Goal: Transaction & Acquisition: Purchase product/service

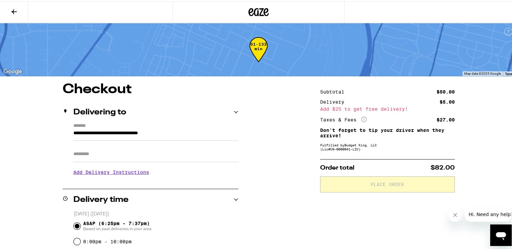
click at [19, 9] on button at bounding box center [14, 10] width 28 height 21
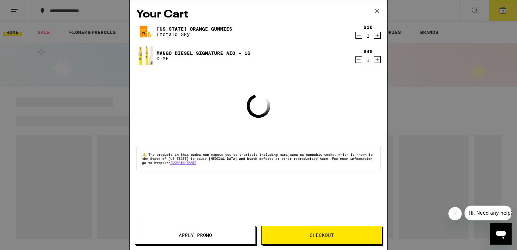
click at [378, 13] on icon at bounding box center [377, 11] width 10 height 10
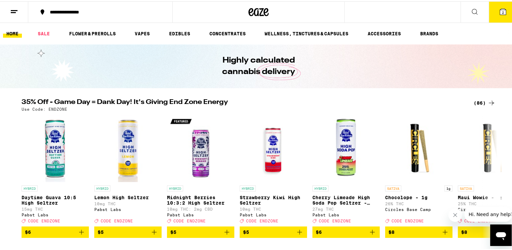
click at [472, 8] on icon at bounding box center [474, 10] width 5 height 5
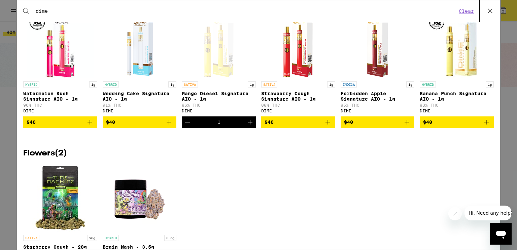
scroll to position [126, 0]
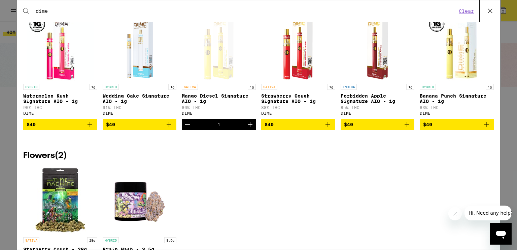
type input "dime"
click at [89, 127] on icon "Add to bag" at bounding box center [90, 124] width 5 height 5
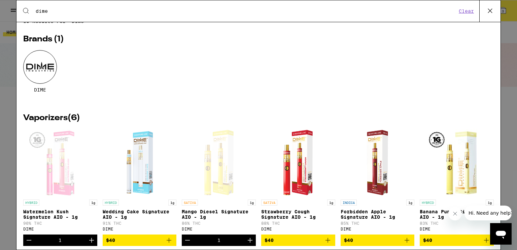
scroll to position [0, 0]
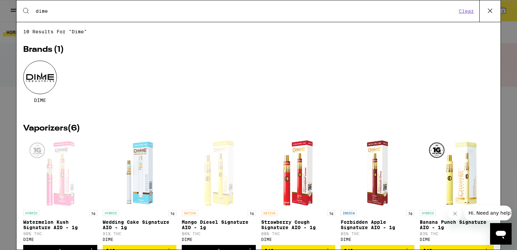
click at [493, 10] on icon at bounding box center [490, 11] width 10 height 10
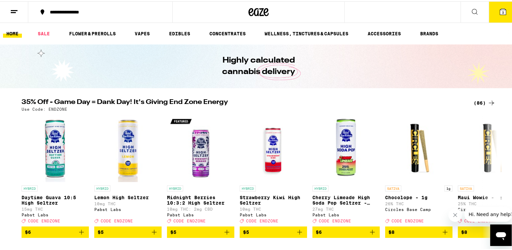
click at [500, 7] on icon at bounding box center [503, 10] width 6 height 6
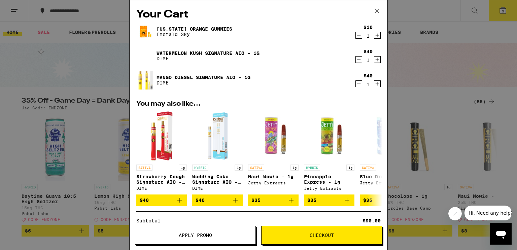
click at [322, 235] on span "Checkout" at bounding box center [322, 235] width 24 height 5
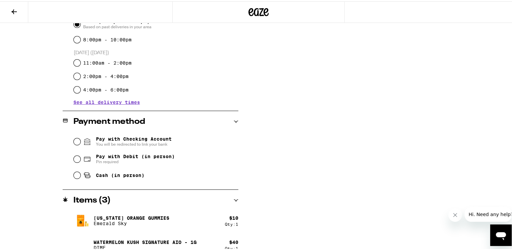
scroll to position [210, 0]
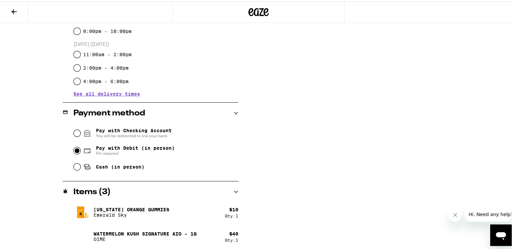
click at [74, 150] on input "Pay with Debit (in person) Pin required" at bounding box center [77, 149] width 7 height 7
radio input "true"
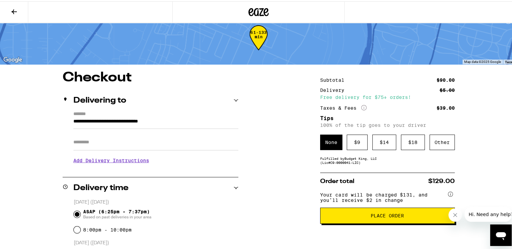
scroll to position [0, 0]
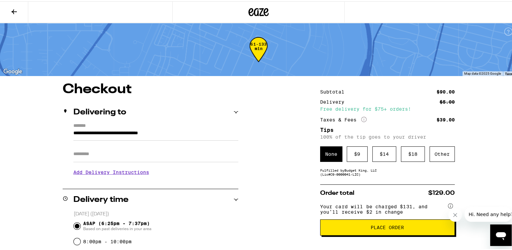
click at [394, 229] on span "Place Order" at bounding box center [387, 226] width 33 height 5
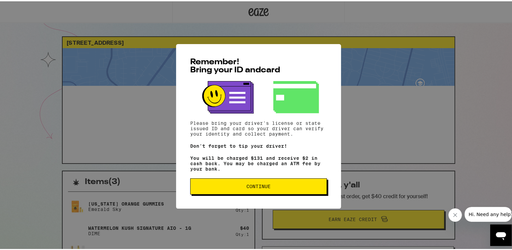
click at [266, 187] on span "Continue" at bounding box center [258, 185] width 24 height 5
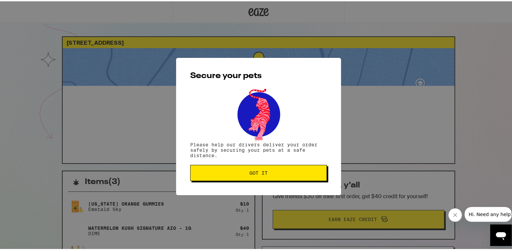
click at [263, 170] on span "Got it" at bounding box center [258, 171] width 18 height 5
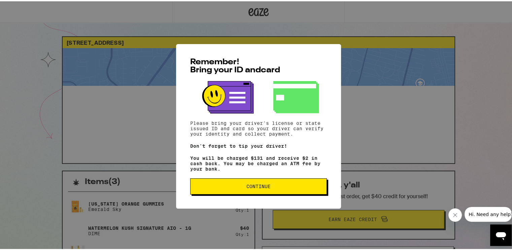
click at [267, 183] on button "Continue" at bounding box center [258, 185] width 137 height 16
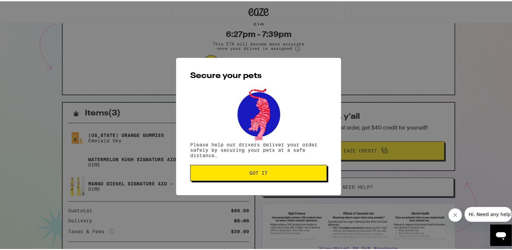
scroll to position [109, 0]
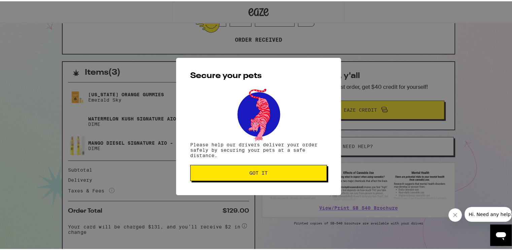
click at [272, 176] on button "Got it" at bounding box center [258, 172] width 137 height 16
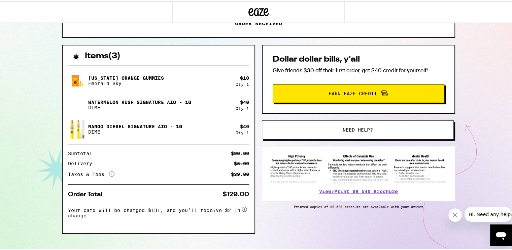
scroll to position [137, 0]
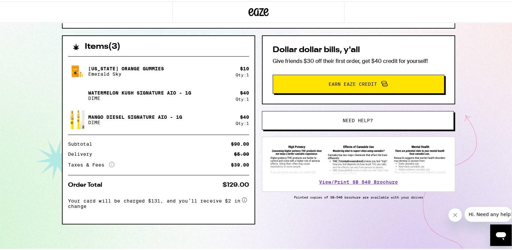
click at [351, 121] on button "Need help?" at bounding box center [358, 119] width 192 height 19
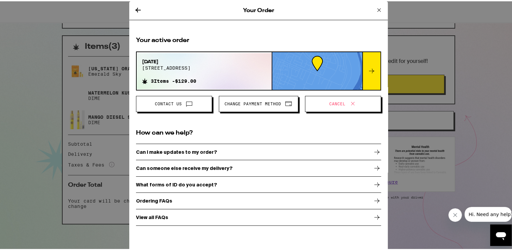
click at [198, 150] on p "Can I make updates to my order?" at bounding box center [176, 150] width 81 height 5
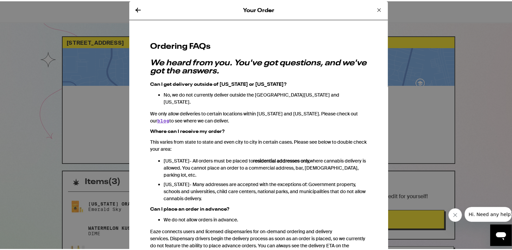
click at [134, 10] on icon at bounding box center [138, 9] width 8 height 8
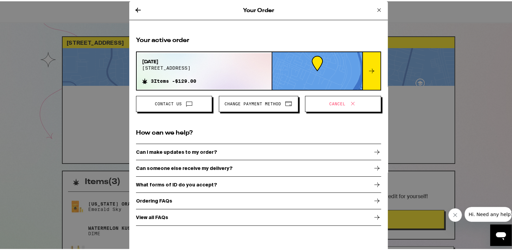
scroll to position [137, 0]
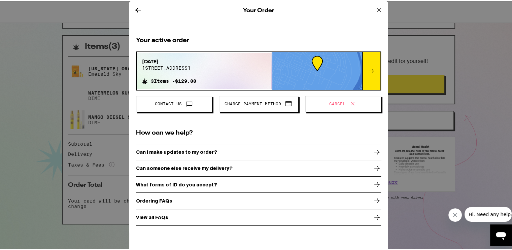
click at [377, 9] on icon at bounding box center [378, 8] width 3 height 3
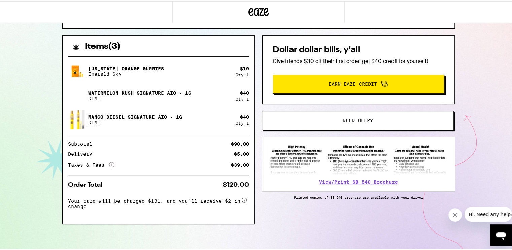
click at [79, 117] on img at bounding box center [77, 118] width 19 height 34
click at [77, 94] on img at bounding box center [77, 94] width 19 height 19
